Goal: Navigation & Orientation: Find specific page/section

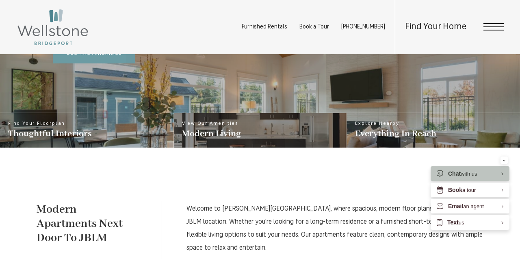
scroll to position [285, 0]
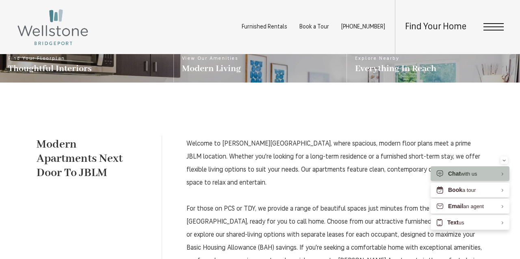
click at [492, 27] on span "Open Menu" at bounding box center [493, 27] width 20 height 1
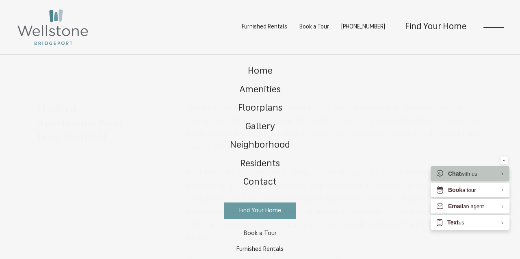
scroll to position [0, 0]
click at [259, 102] on link "Floorplans" at bounding box center [260, 108] width 76 height 19
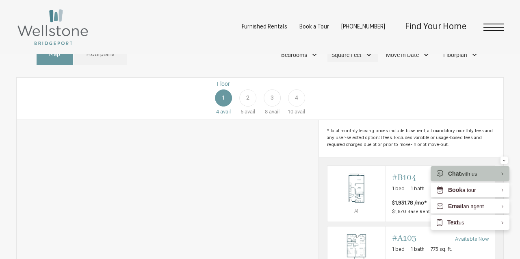
scroll to position [382, 0]
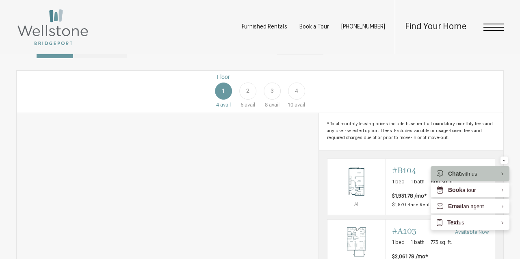
click at [313, 55] on div "Bedrooms" at bounding box center [300, 48] width 46 height 14
click at [268, 104] on span "2 Bedroom" at bounding box center [284, 99] width 41 height 9
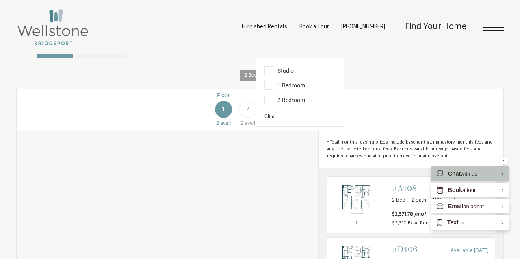
click at [374, 114] on div "Floor 1 2 avail Floor 2 2 avail Floor 3 3 avail Floor 4 5 avail" at bounding box center [454, 109] width 486 height 36
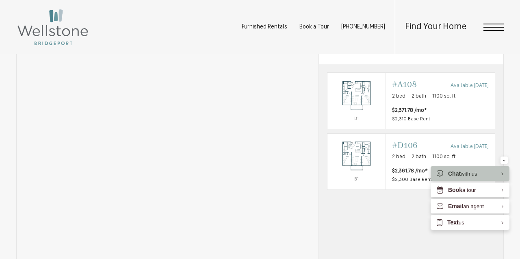
scroll to position [485, 0]
click at [376, 112] on img "View #A108" at bounding box center [356, 96] width 58 height 37
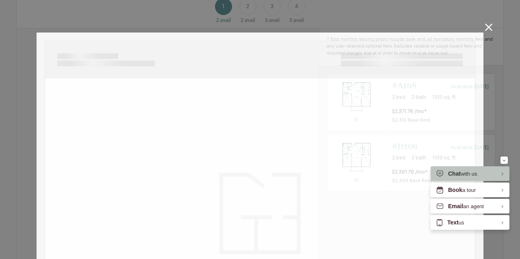
scroll to position [0, 0]
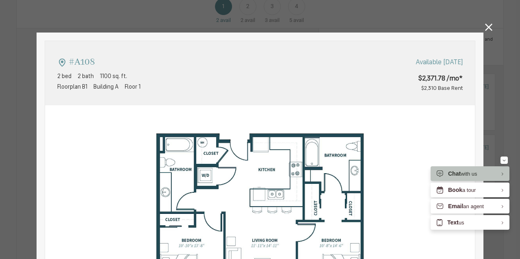
type input "**********"
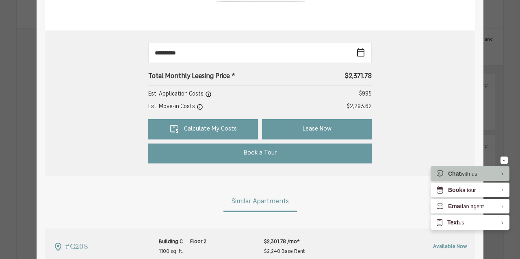
scroll to position [316, 0]
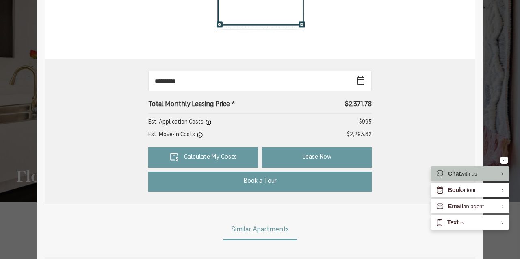
click at [498, 51] on div "#A108 2 bed 2 bath 1100 sq. ft. Floorplan B1 Building A Floor 1 Available Nov 0…" at bounding box center [260, 129] width 520 height 259
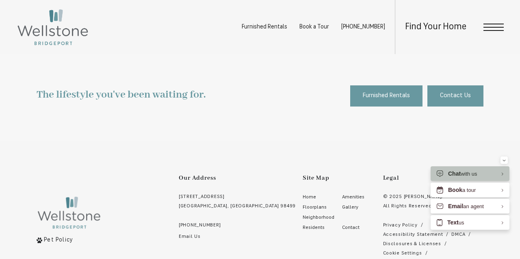
scroll to position [1530, 0]
click at [502, 29] on span "Open Menu" at bounding box center [493, 27] width 20 height 7
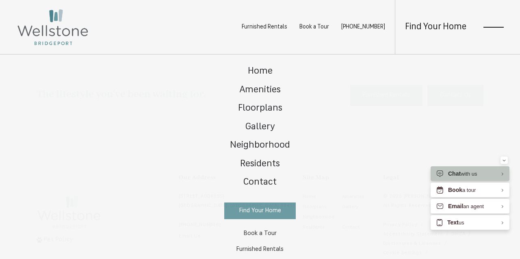
scroll to position [0, 0]
click at [255, 88] on span "Amenities" at bounding box center [259, 89] width 41 height 9
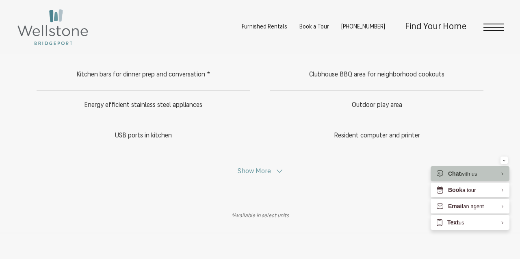
scroll to position [436, 0]
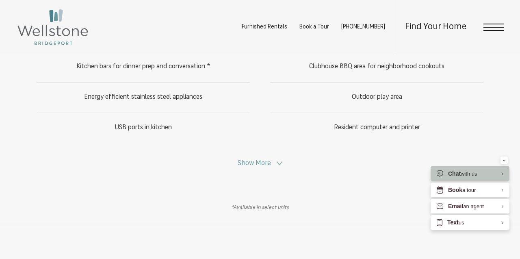
click at [253, 165] on span "Show More" at bounding box center [254, 163] width 33 height 7
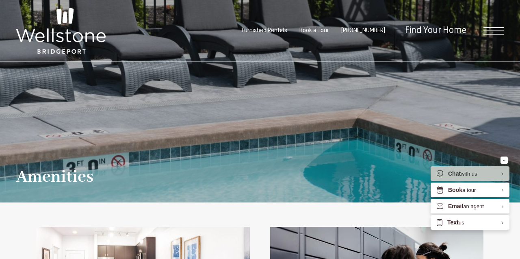
scroll to position [0, 0]
click at [491, 27] on span "Open Menu" at bounding box center [493, 27] width 20 height 1
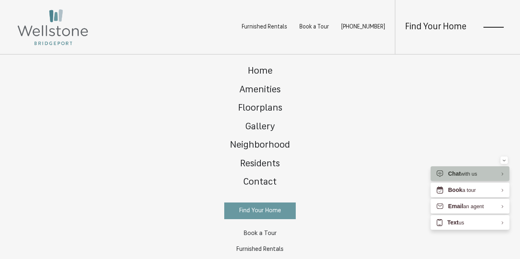
click at [209, 36] on div "Furnished Rentals Book a Tour (253) 642-8681 Find Your Home" at bounding box center [260, 27] width 520 height 54
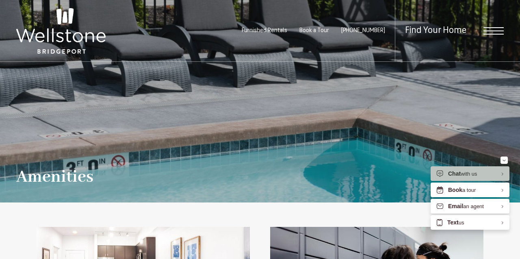
click at [458, 29] on span "Find Your Home" at bounding box center [435, 30] width 61 height 9
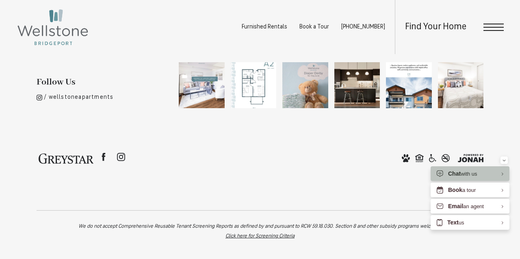
scroll to position [1779, 0]
click at [504, 30] on div "Furnished Rentals Book a Tour [PHONE_NUMBER] Find Your Home" at bounding box center [260, 27] width 520 height 54
click at [503, 30] on span "Open Menu" at bounding box center [493, 30] width 20 height 1
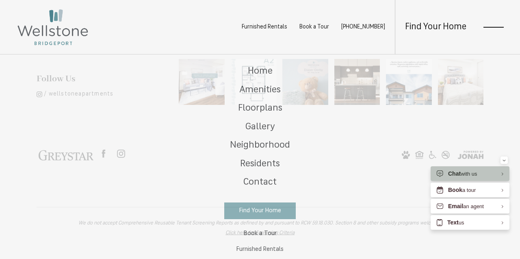
scroll to position [0, 0]
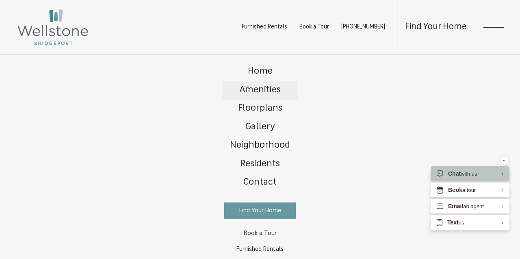
click at [265, 93] on span "Amenities" at bounding box center [259, 89] width 41 height 9
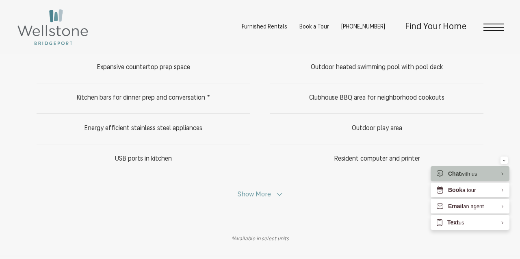
scroll to position [407, 0]
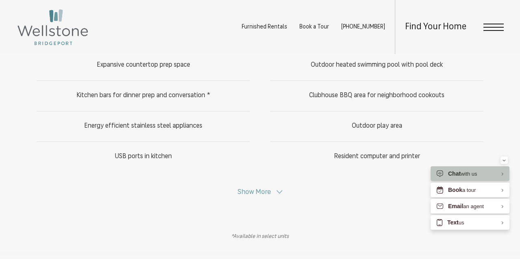
click at [264, 192] on span "Show More" at bounding box center [254, 191] width 33 height 7
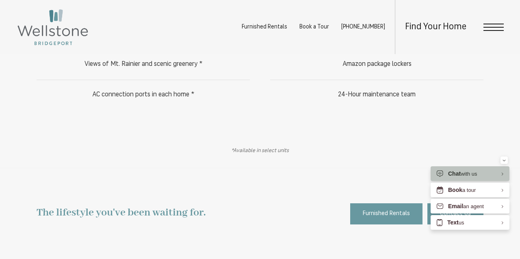
scroll to position [712, 0]
click at [495, 28] on span "Open Menu" at bounding box center [493, 27] width 20 height 7
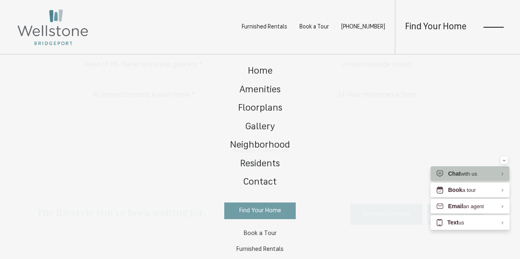
scroll to position [0, 0]
click at [255, 158] on link "Residents" at bounding box center [260, 164] width 76 height 19
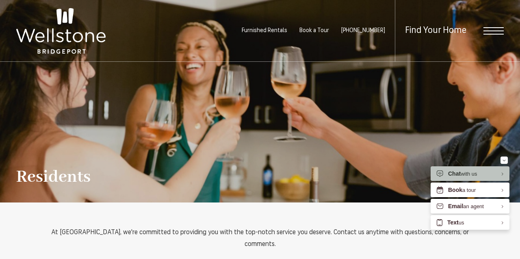
click at [496, 32] on span "Open Menu" at bounding box center [493, 30] width 20 height 7
